Goal: Task Accomplishment & Management: Use online tool/utility

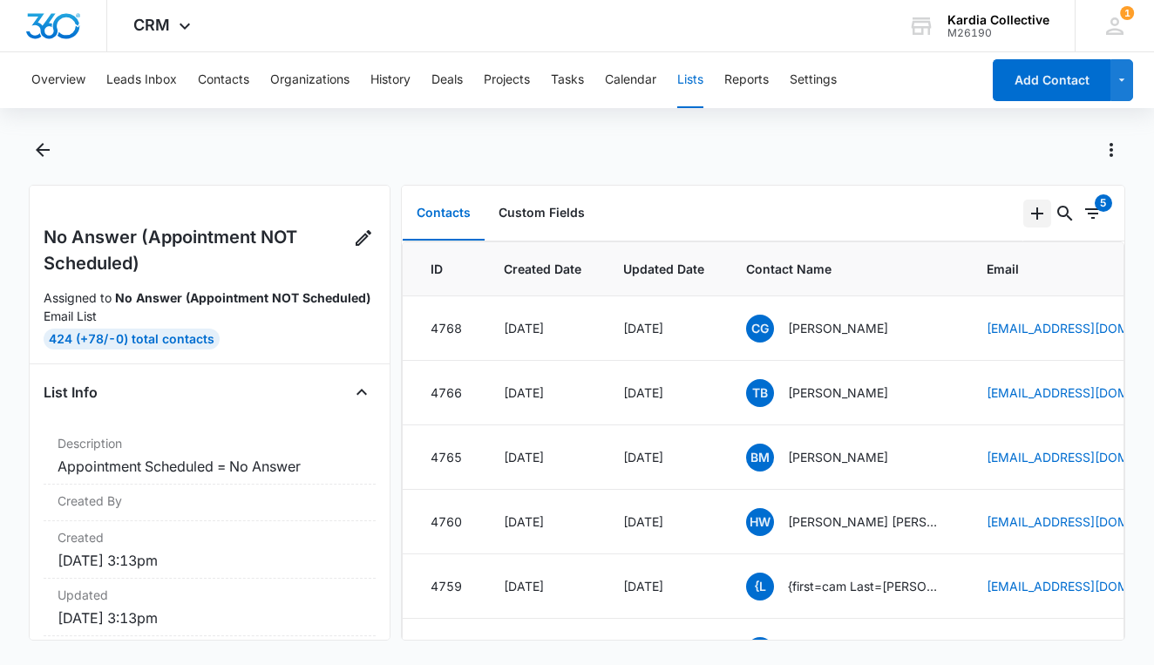
click at [1038, 209] on icon "Add" at bounding box center [1037, 213] width 21 height 21
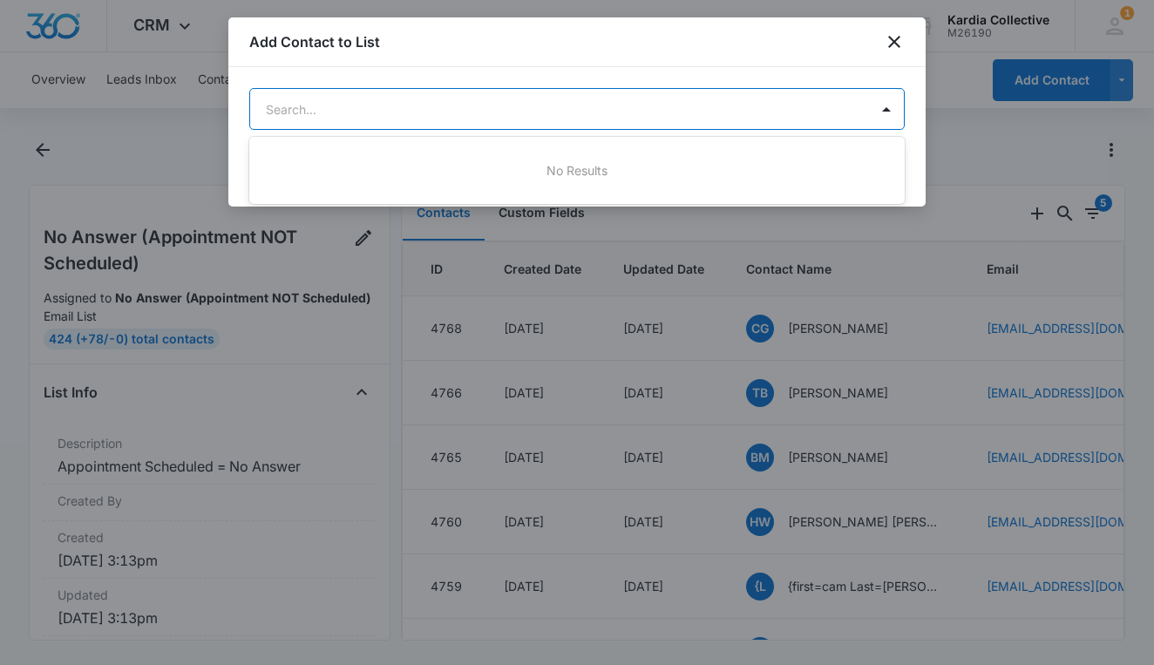
click at [697, 115] on body "CRM Apps Reputation Websites Forms CRM Email Social Content Ads Intelligence Fi…" at bounding box center [577, 332] width 1154 height 665
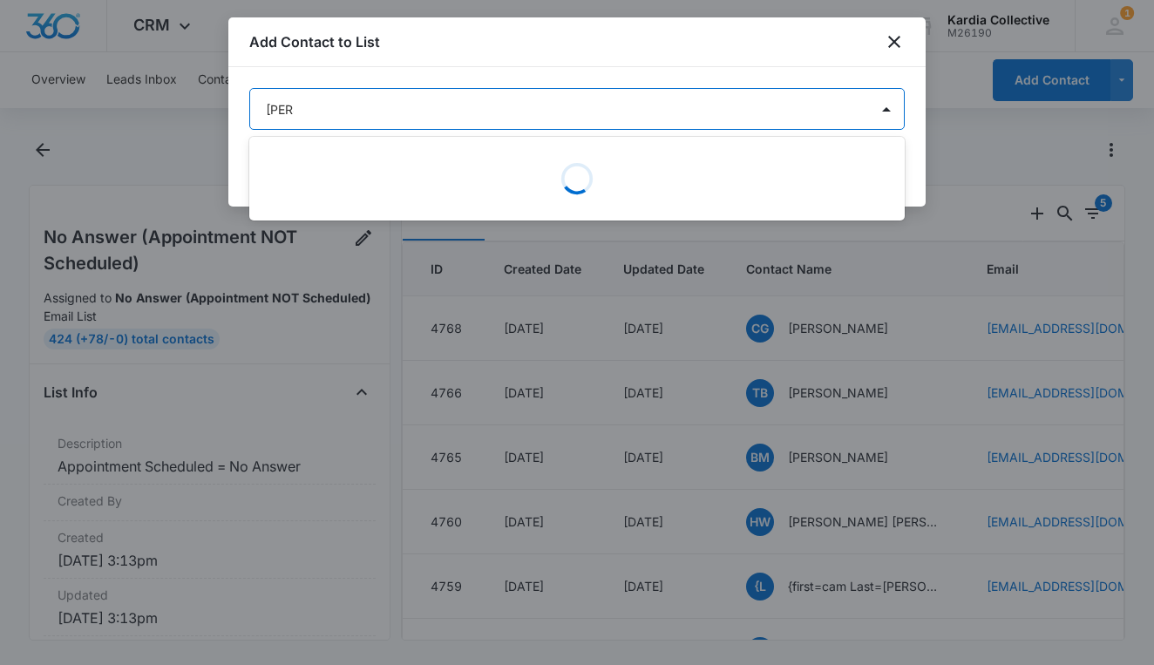
type input "jadaa"
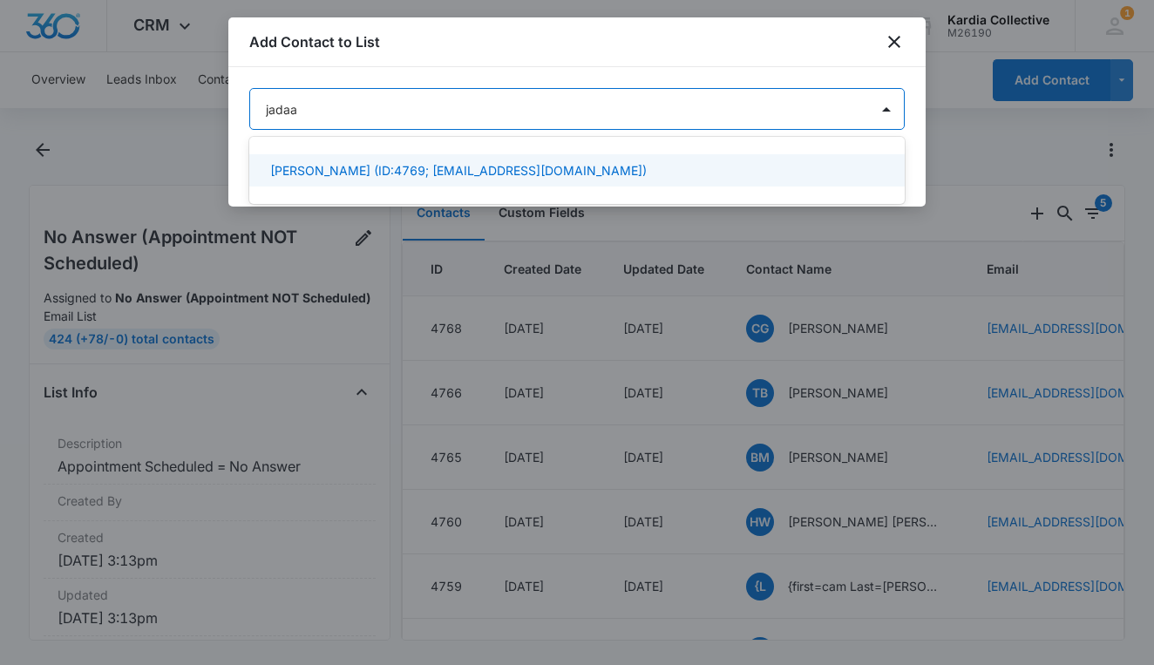
click at [588, 165] on div "[PERSON_NAME] (ID:4769; [EMAIL_ADDRESS][DOMAIN_NAME])" at bounding box center [575, 170] width 610 height 18
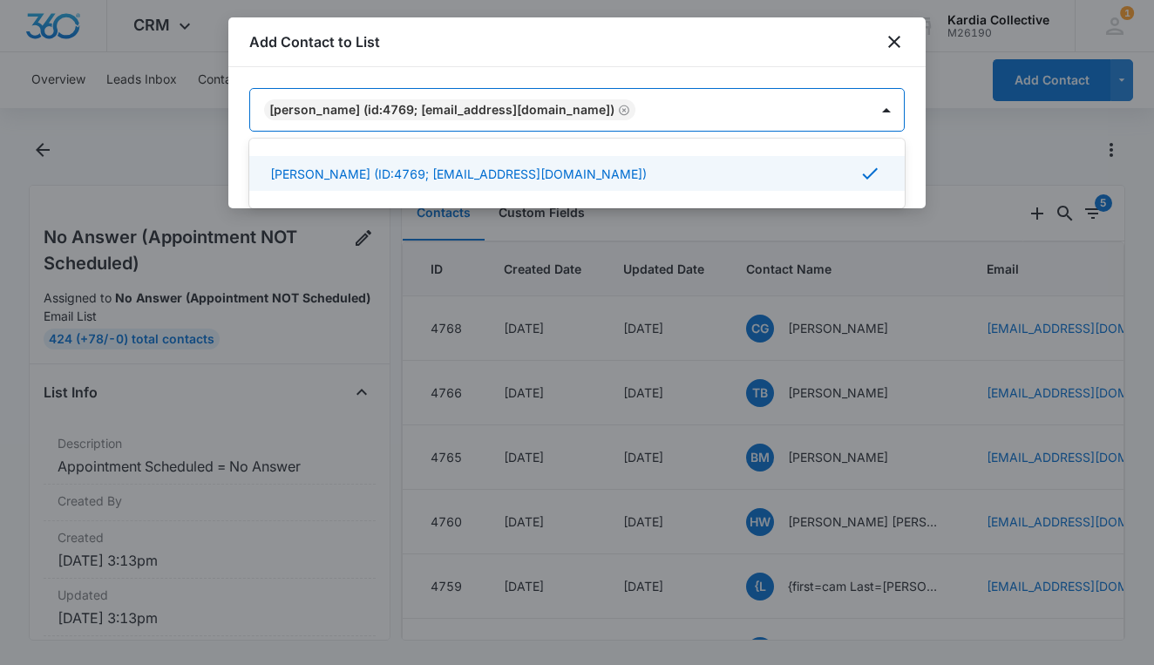
click at [966, 84] on div at bounding box center [577, 332] width 1154 height 665
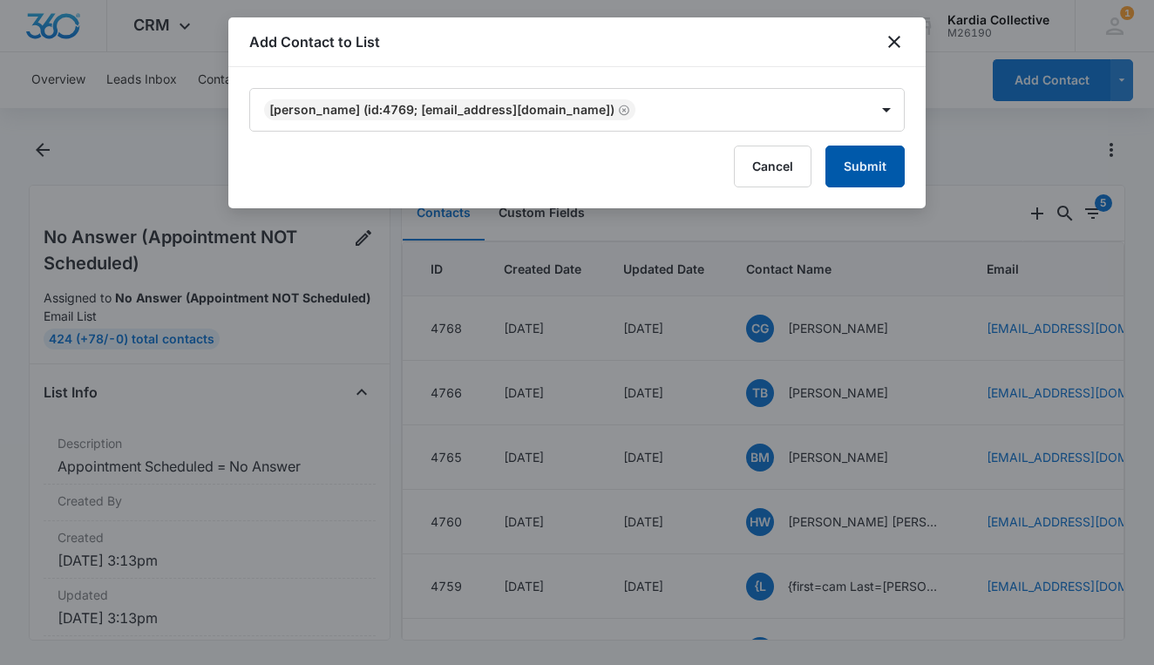
click at [874, 169] on button "Submit" at bounding box center [865, 167] width 79 height 42
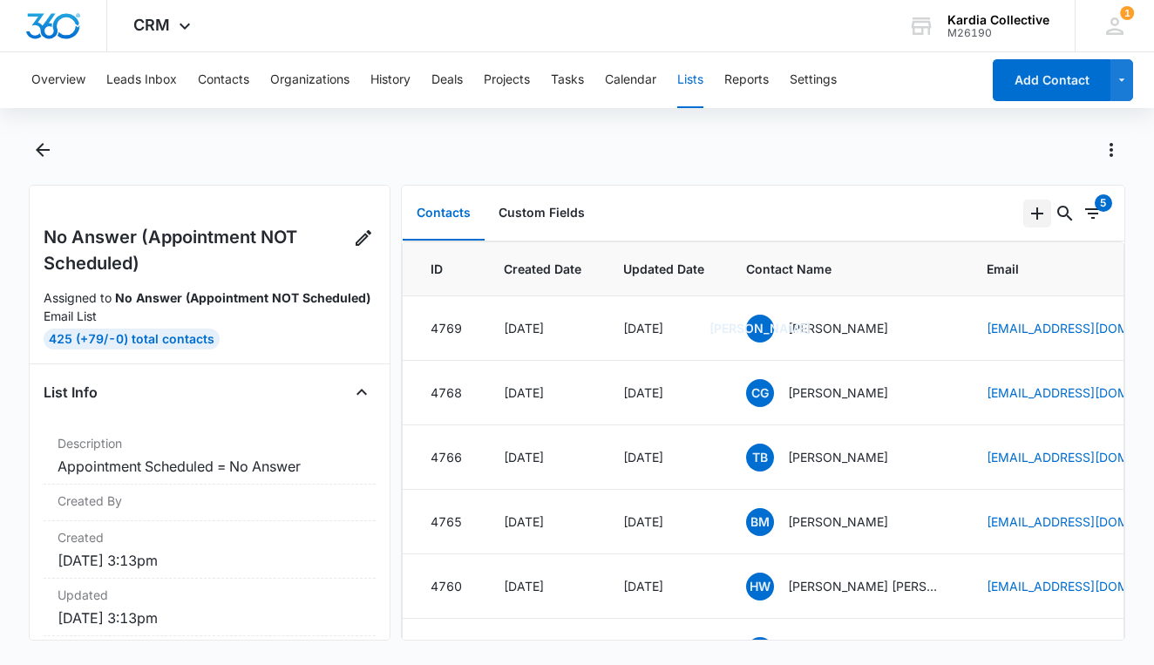
click at [1036, 212] on icon "Add" at bounding box center [1037, 213] width 21 height 21
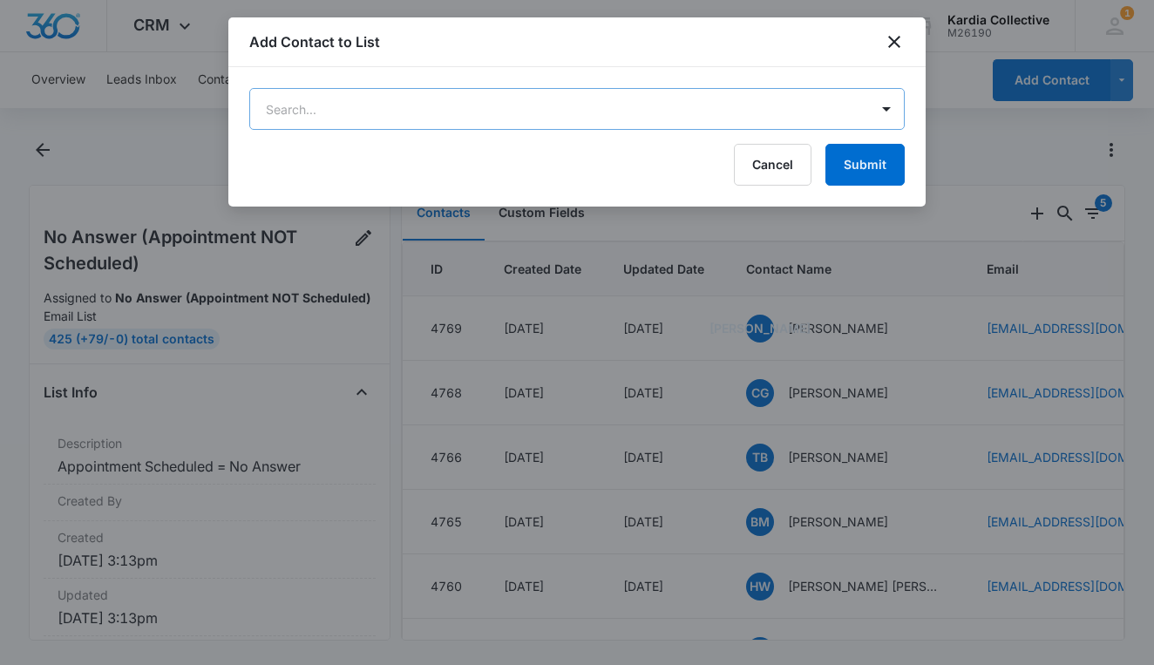
click at [705, 109] on body "CRM Apps Reputation Websites Forms CRM Email Social Content Ads Intelligence Fi…" at bounding box center [577, 332] width 1154 height 665
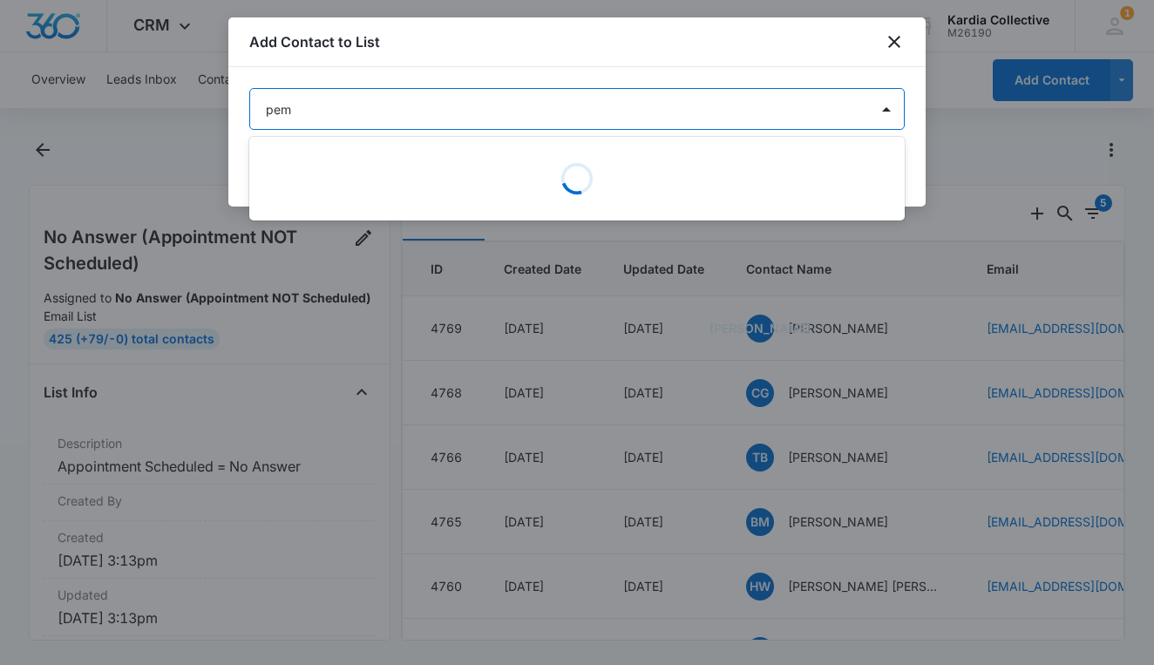
type input "pemb"
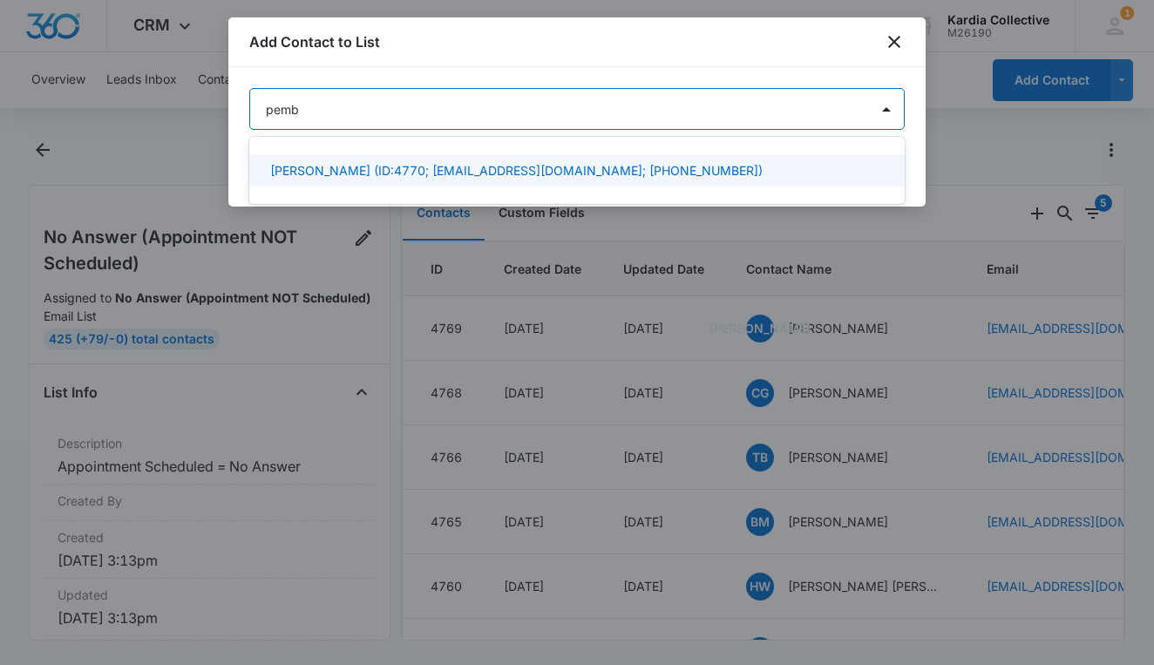
click at [581, 166] on p "Pat Emberton (ID:4770; pemberton1@gmail.com; (901) 233-1621)" at bounding box center [516, 170] width 493 height 18
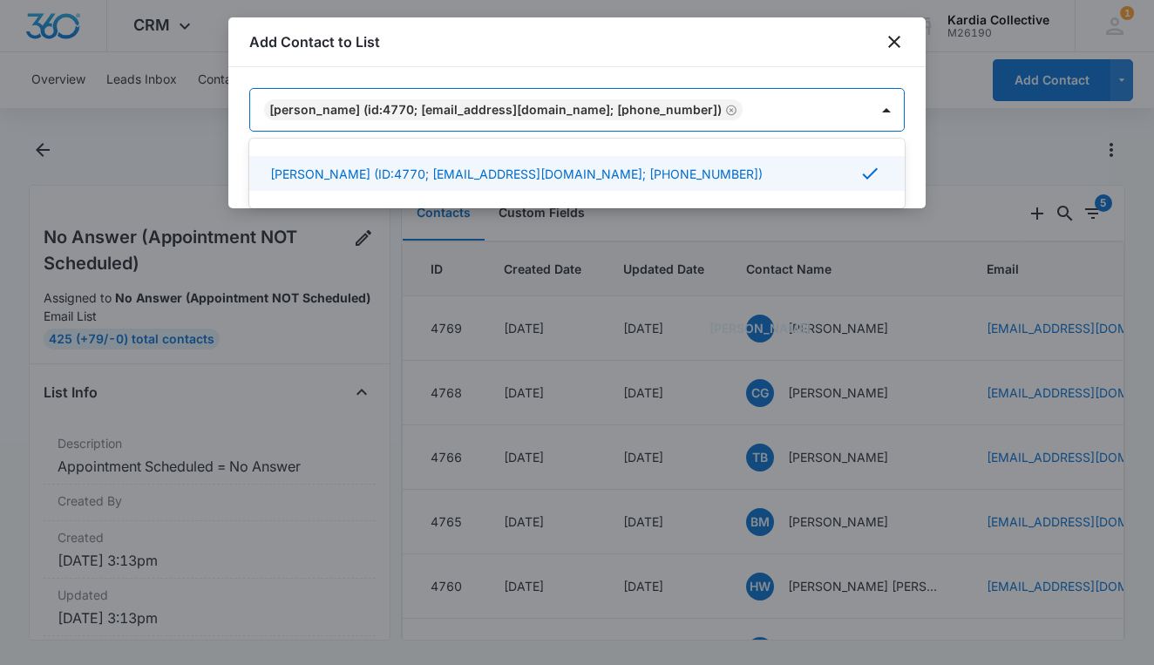
click at [964, 65] on div at bounding box center [577, 332] width 1154 height 665
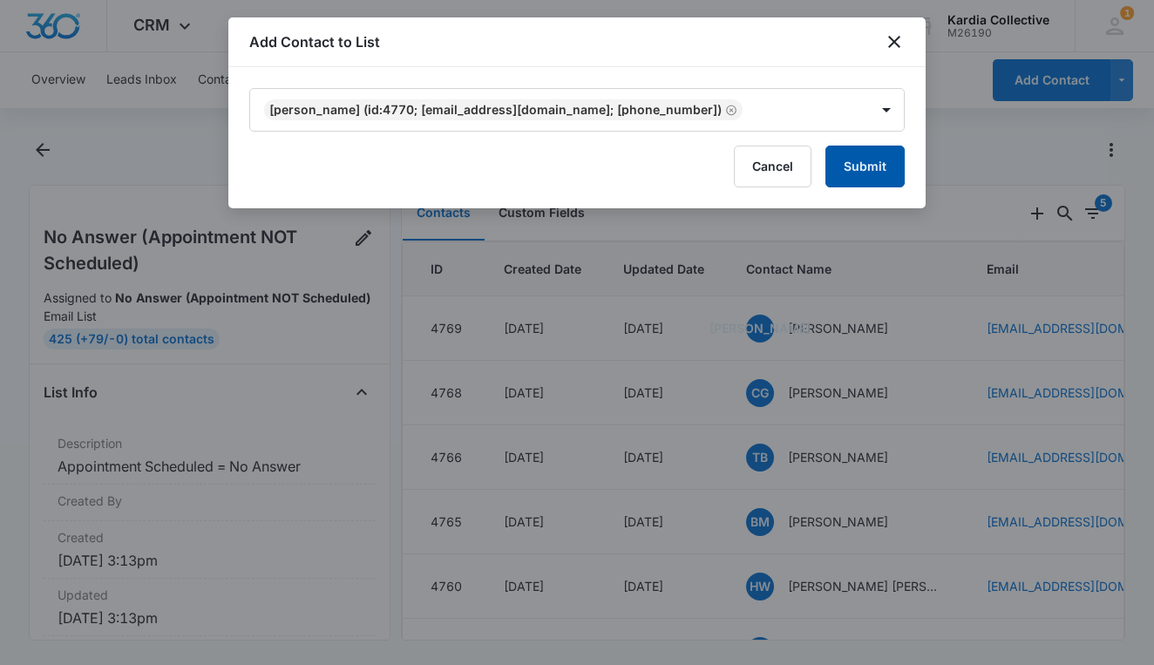
click at [868, 168] on button "Submit" at bounding box center [865, 167] width 79 height 42
